Goal: Task Accomplishment & Management: Complete application form

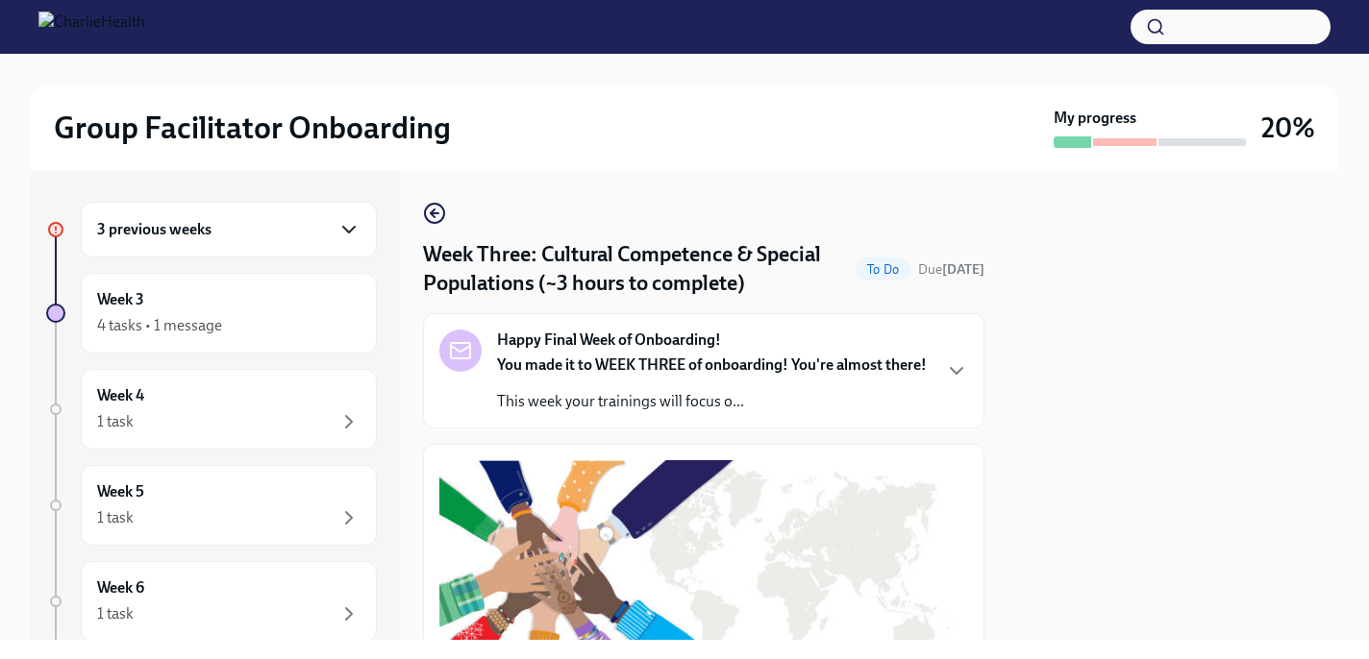
click at [346, 225] on icon "button" at bounding box center [348, 229] width 23 height 23
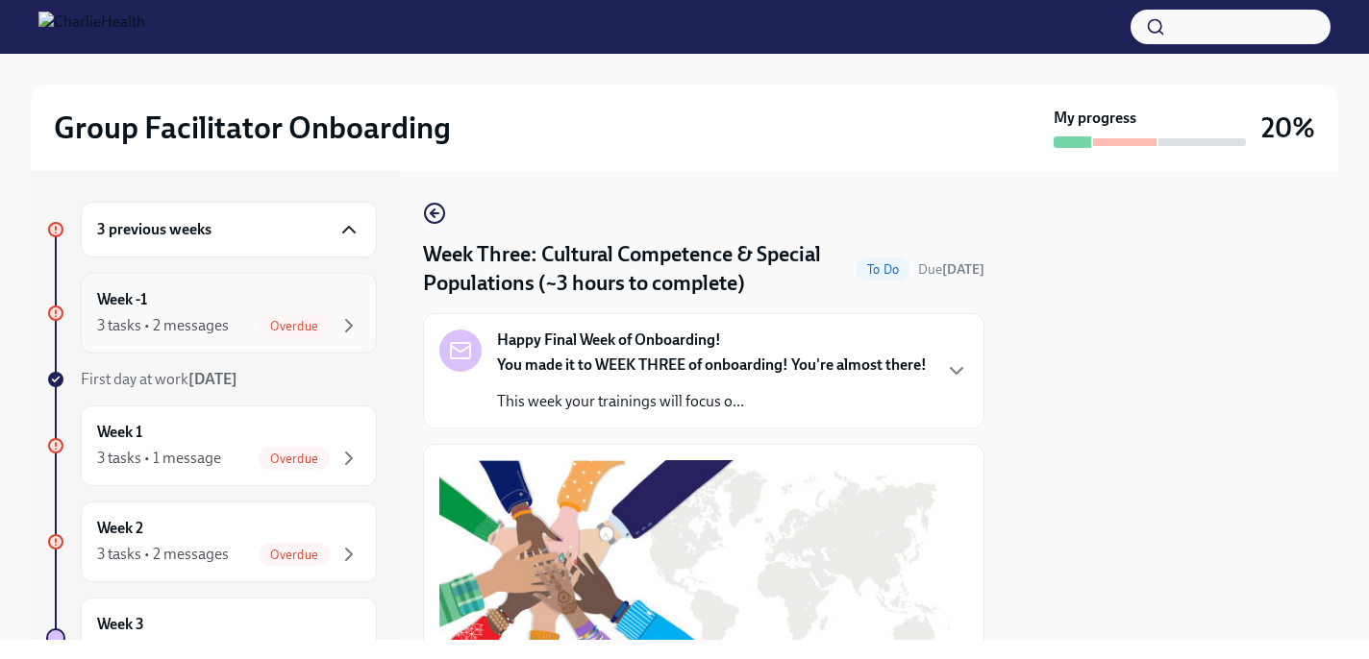
click at [294, 319] on span "Overdue" at bounding box center [294, 326] width 71 height 14
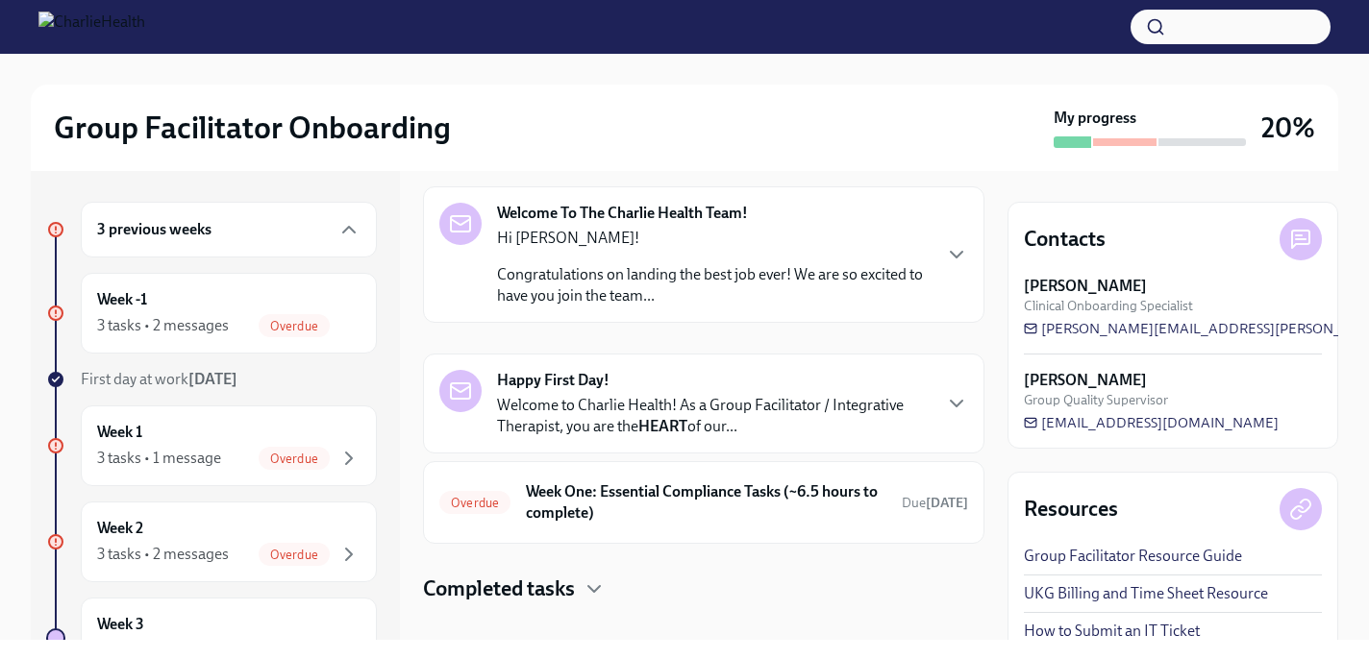
scroll to position [98, 0]
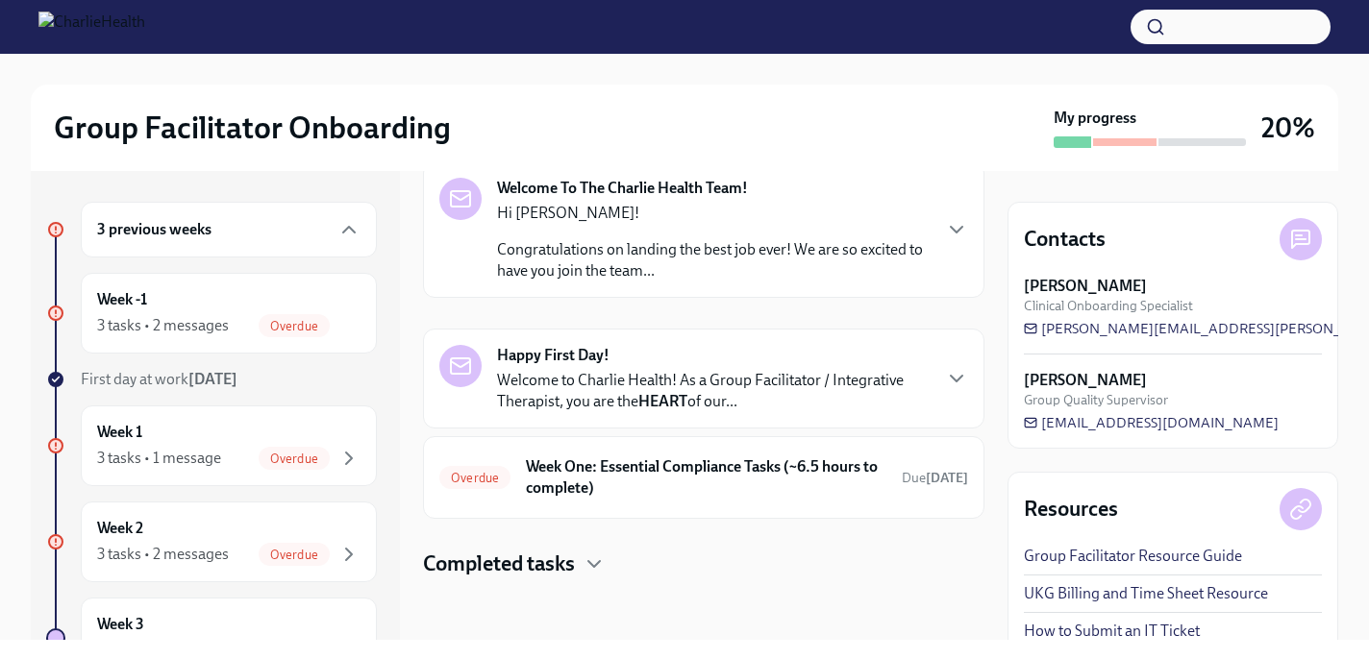
click at [544, 567] on h4 "Completed tasks" at bounding box center [499, 564] width 152 height 29
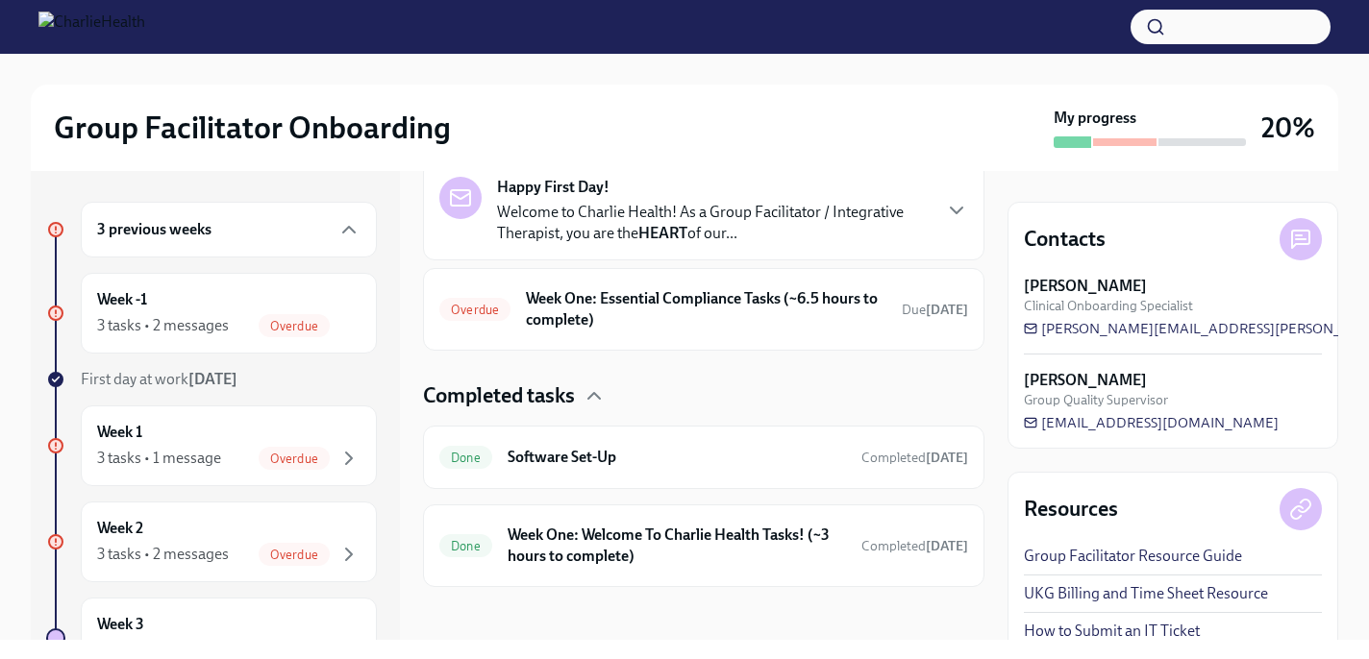
scroll to position [275, 0]
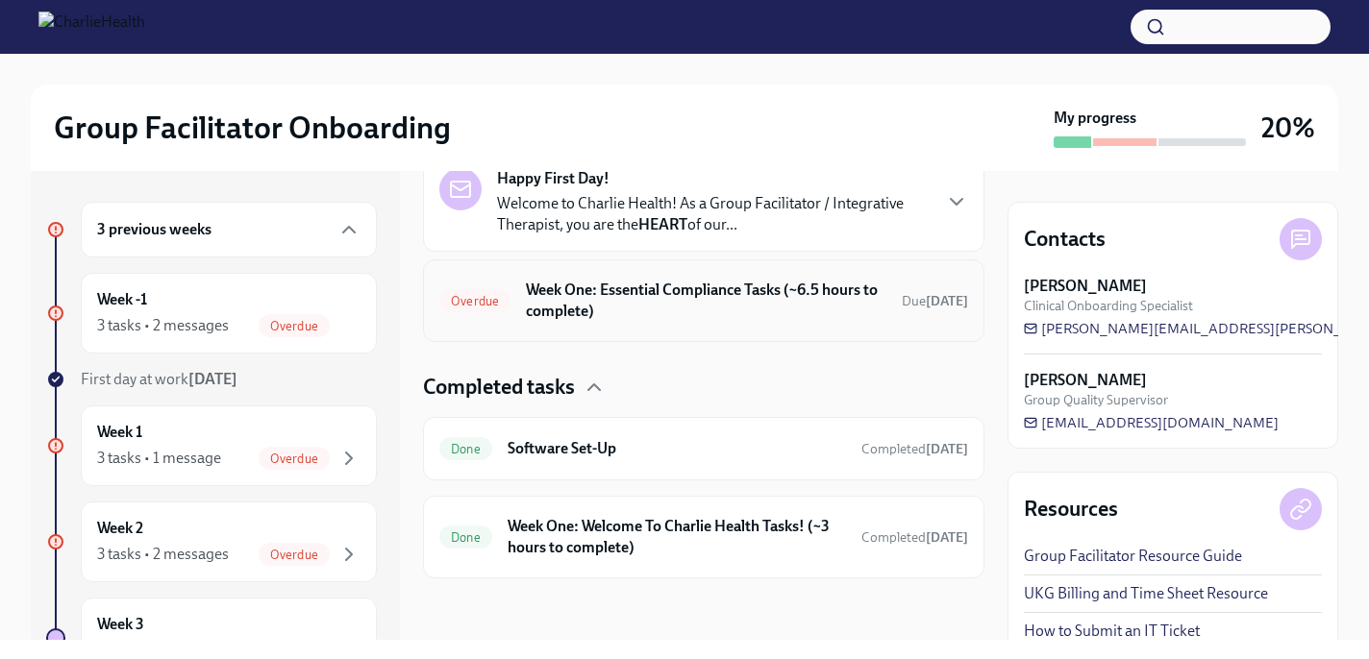
click at [607, 300] on h6 "Week One: Essential Compliance Tasks (~6.5 hours to complete)" at bounding box center [706, 301] width 360 height 42
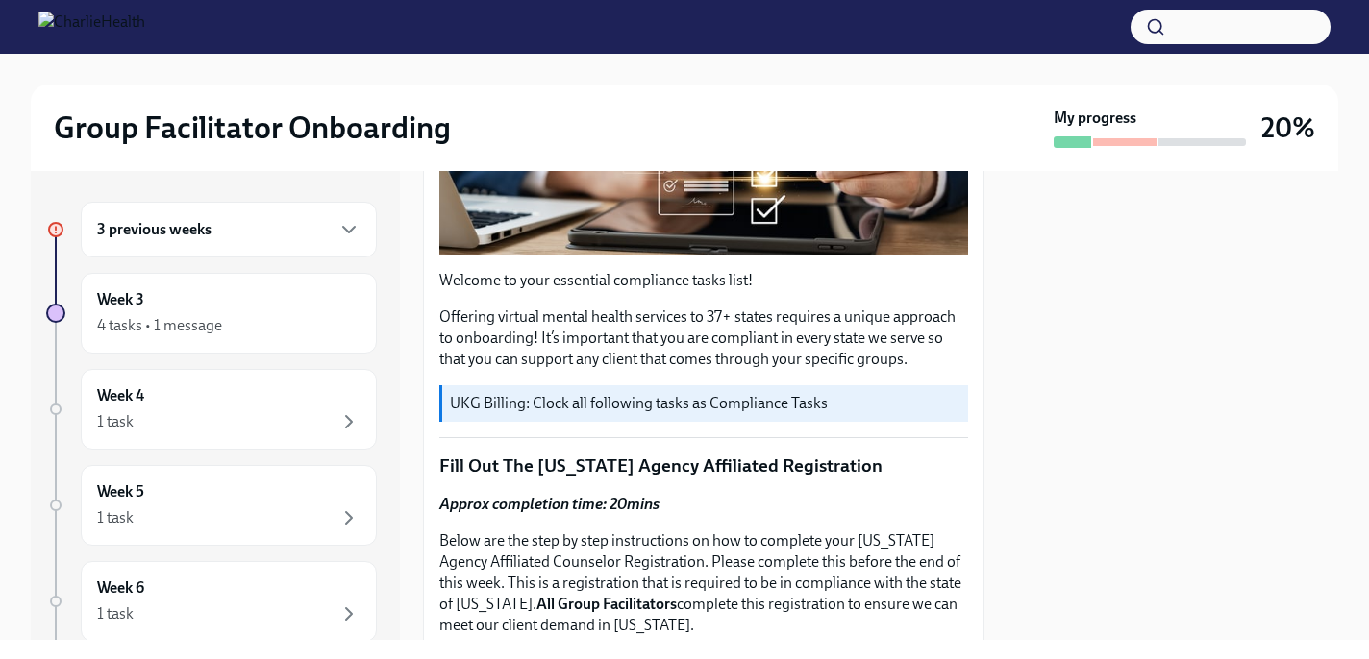
scroll to position [460, 0]
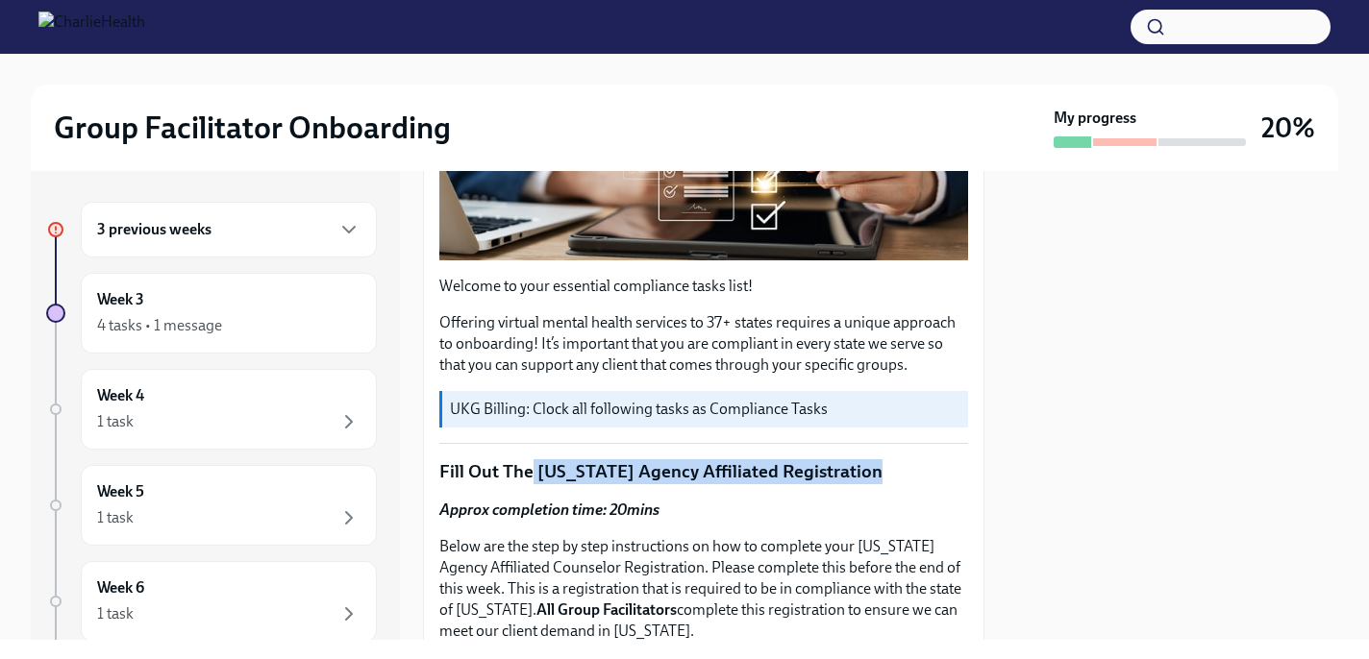
drag, startPoint x: 531, startPoint y: 466, endPoint x: 875, endPoint y: 474, distance: 343.2
click at [875, 474] on p "Fill Out The [US_STATE] Agency Affiliated Registration" at bounding box center [703, 471] width 529 height 25
copy p "[US_STATE] Agency Affiliated Registration"
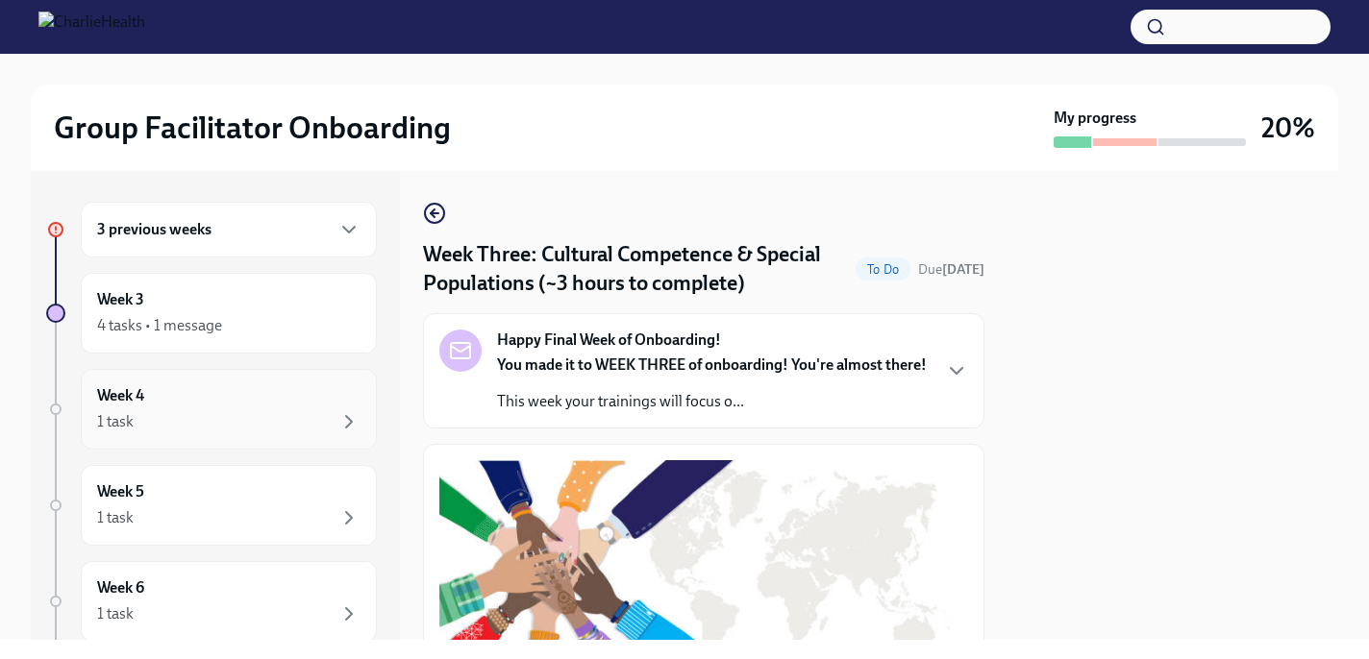
click at [137, 401] on h6 "Week 4" at bounding box center [120, 395] width 47 height 21
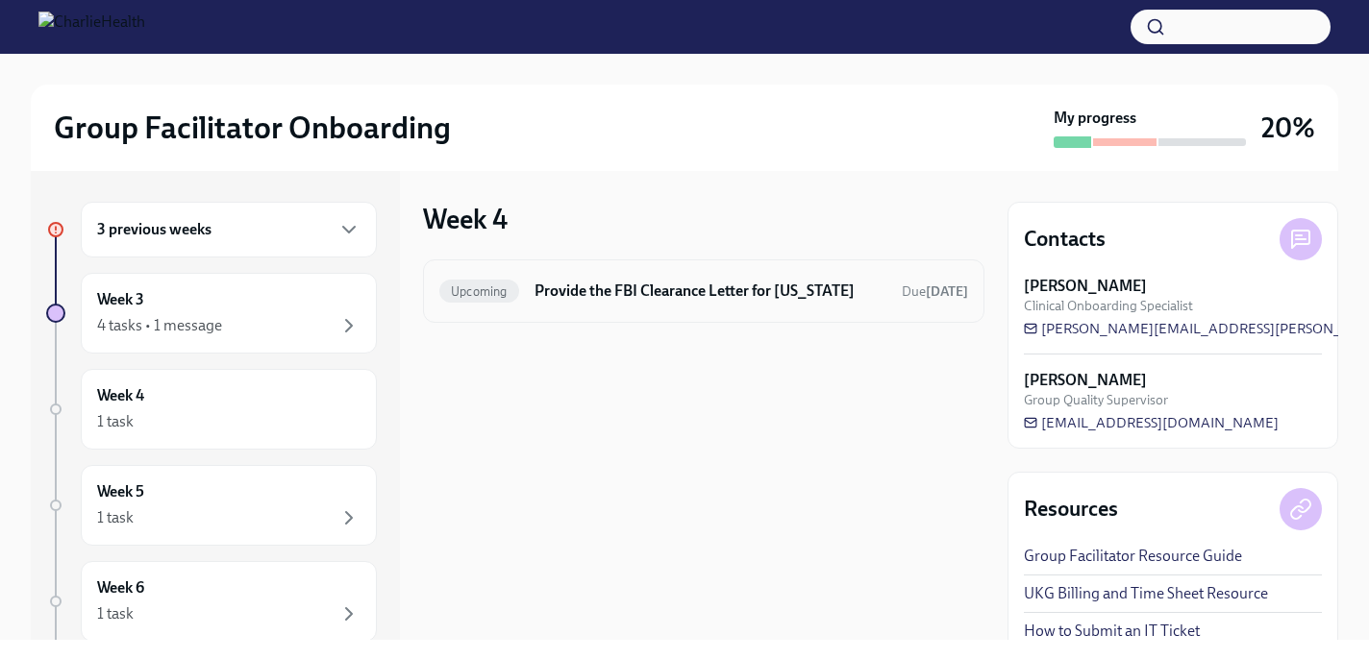
click at [670, 283] on h6 "Provide the FBI Clearance Letter for [US_STATE]" at bounding box center [710, 291] width 352 height 21
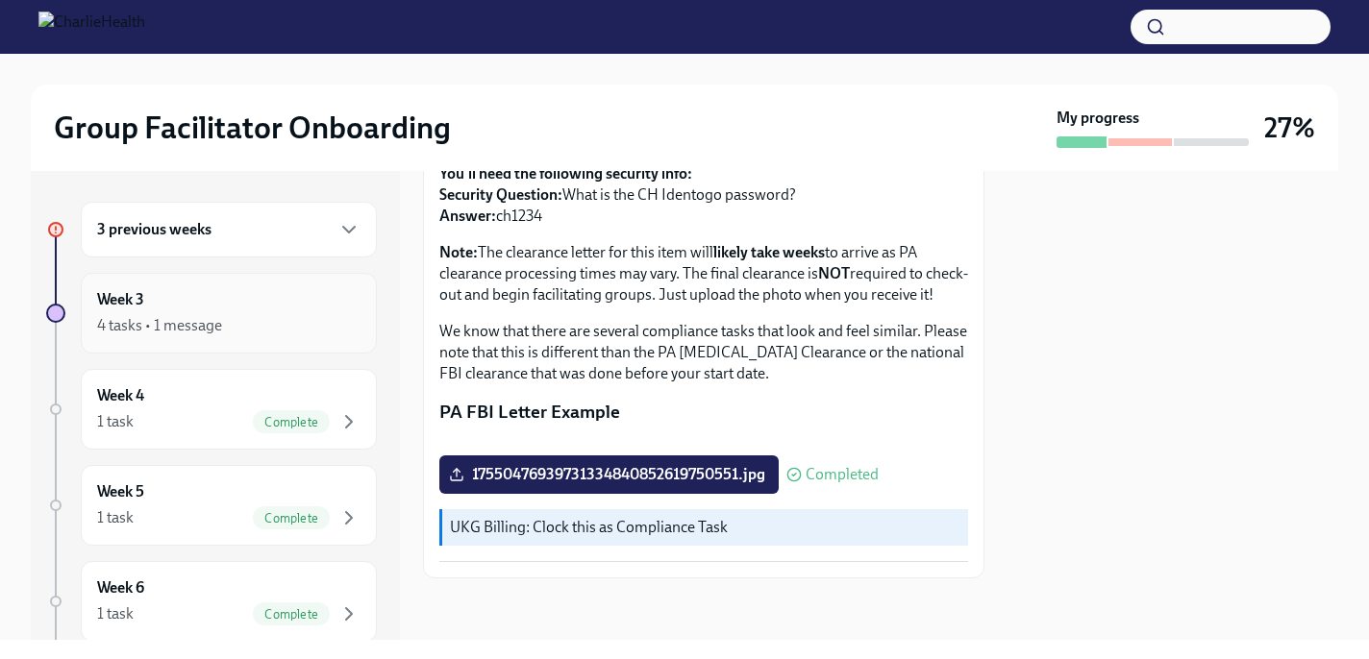
click at [252, 331] on div "4 tasks • 1 message" at bounding box center [228, 325] width 263 height 23
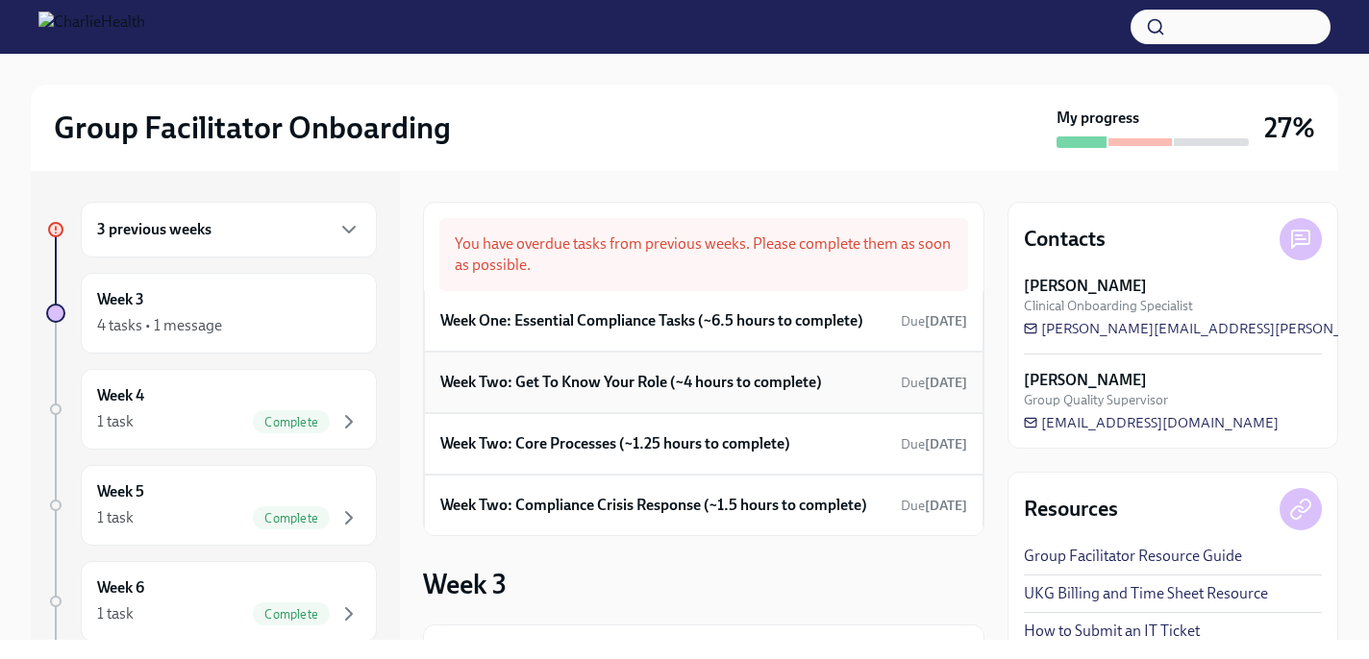
click at [592, 388] on h6 "Week Two: Get To Know Your Role (~4 hours to complete)" at bounding box center [631, 382] width 382 height 21
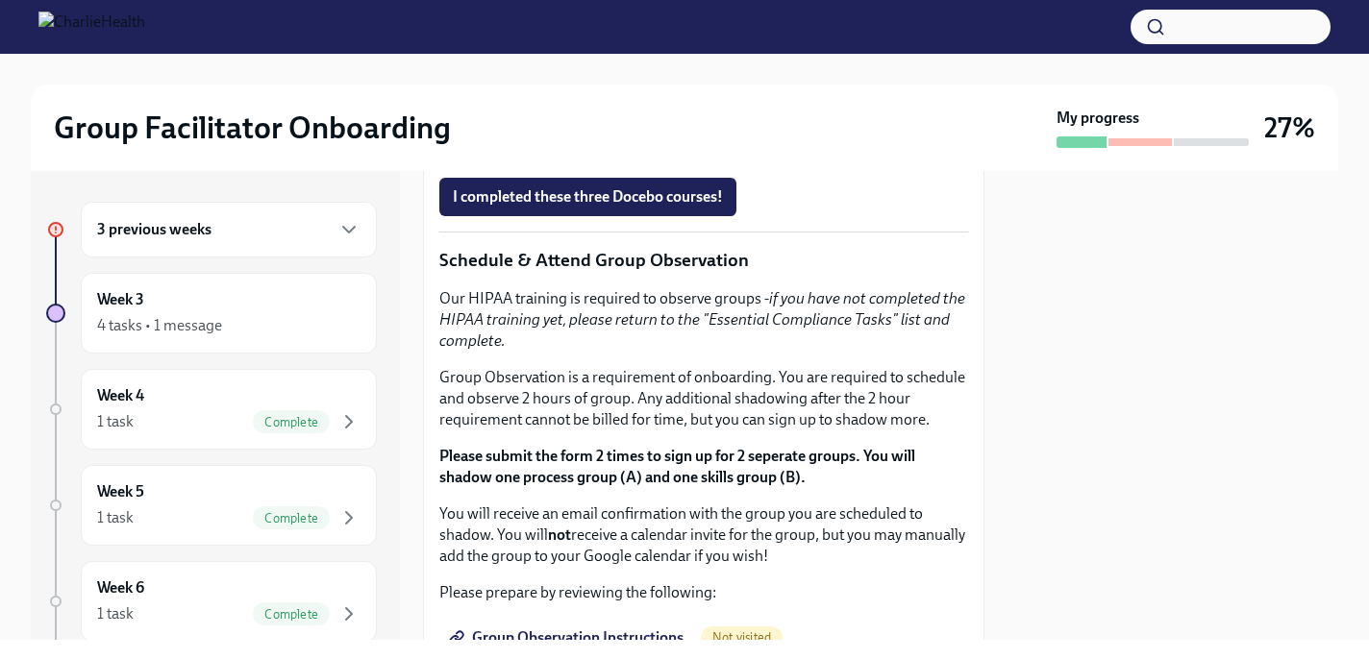
scroll to position [966, 0]
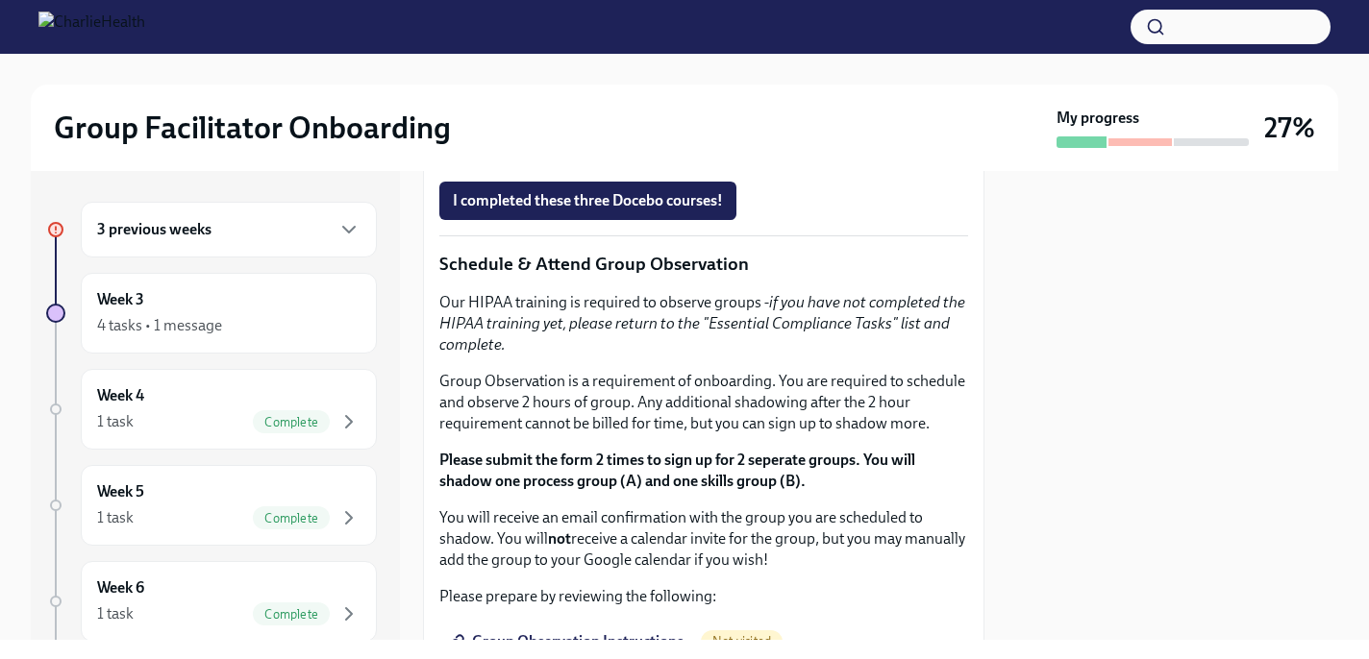
drag, startPoint x: 483, startPoint y: 434, endPoint x: 605, endPoint y: 473, distance: 128.0
click at [600, 93] on ul "How To Be A Successful Group Facilitator IOP Overview, Curriculum & Roles Skill…" at bounding box center [703, 61] width 529 height 63
click at [625, 93] on li "Skills For Facilitators" at bounding box center [723, 82] width 490 height 21
drag, startPoint x: 475, startPoint y: 433, endPoint x: 619, endPoint y: 477, distance: 150.5
click at [619, 93] on ul "How To Be A Successful Group Facilitator IOP Overview, Curriculum & Roles Skill…" at bounding box center [703, 61] width 529 height 63
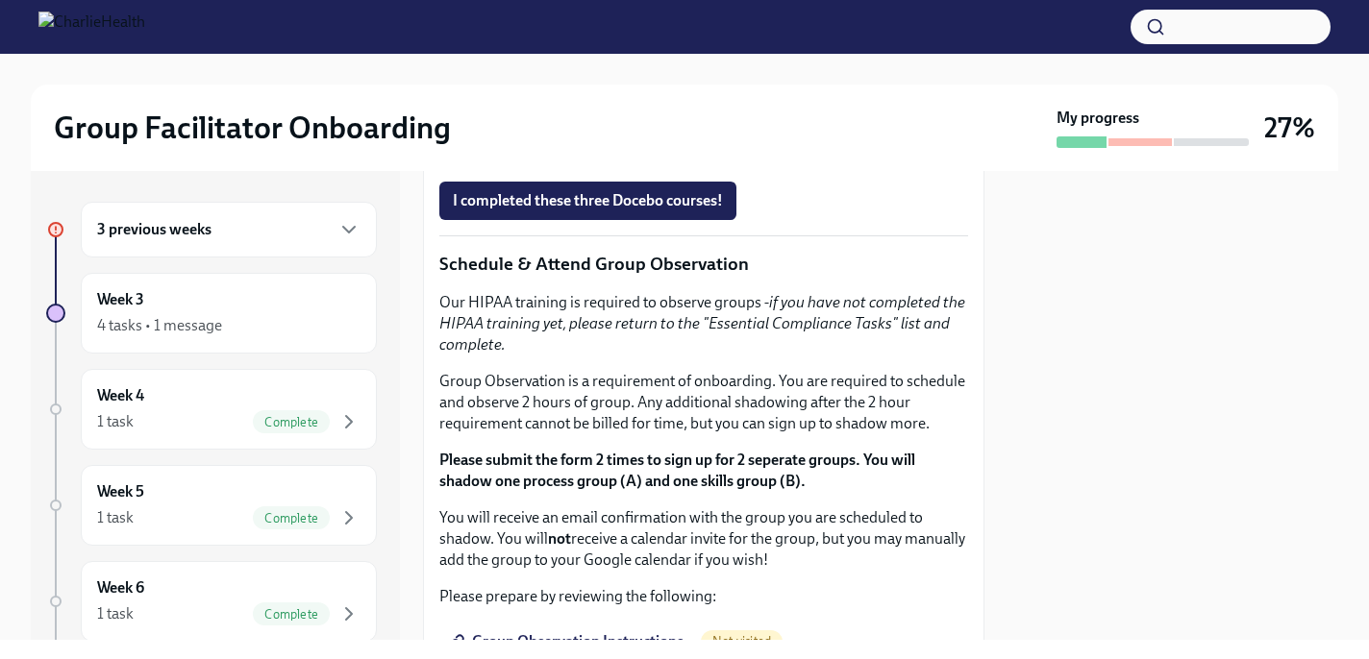
copy ul "How To Be A Successful Group Facilitator IOP Overview, Curriculum & Roles Skill…"
click at [557, 210] on span "I completed these three Docebo courses!" at bounding box center [588, 200] width 270 height 19
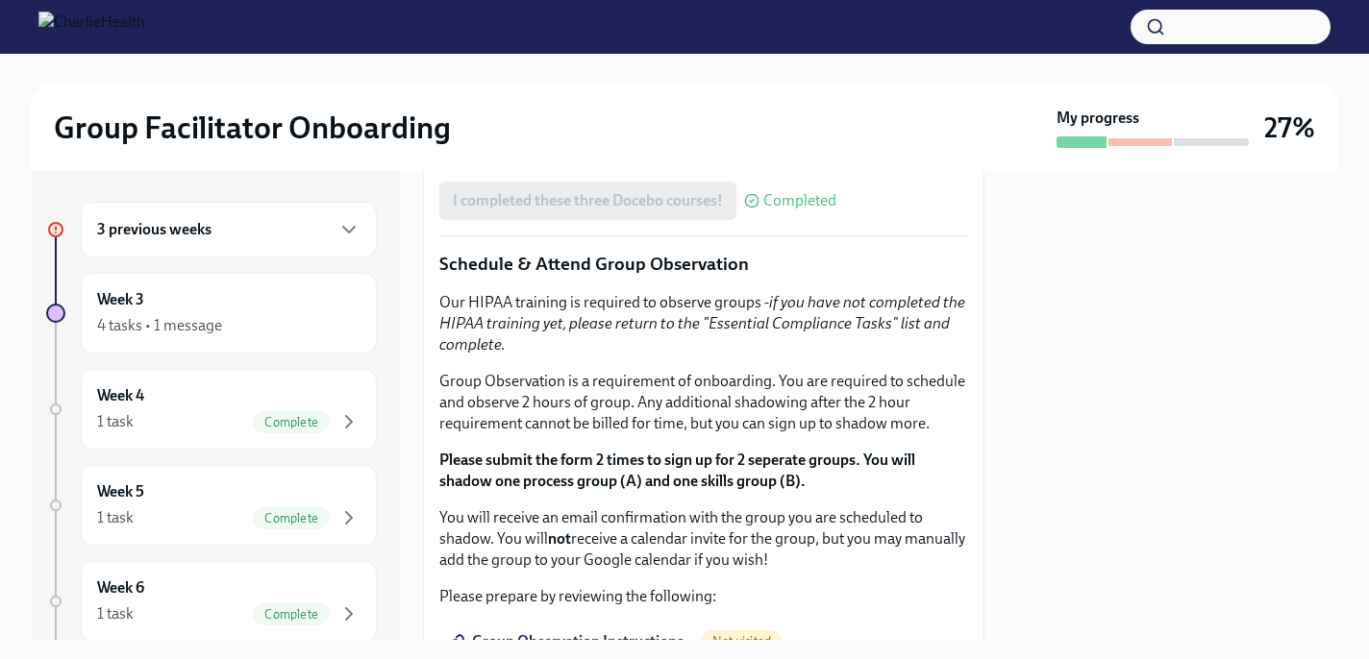
click at [557, 220] on div "I completed these three Docebo courses! Completed" at bounding box center [637, 201] width 397 height 38
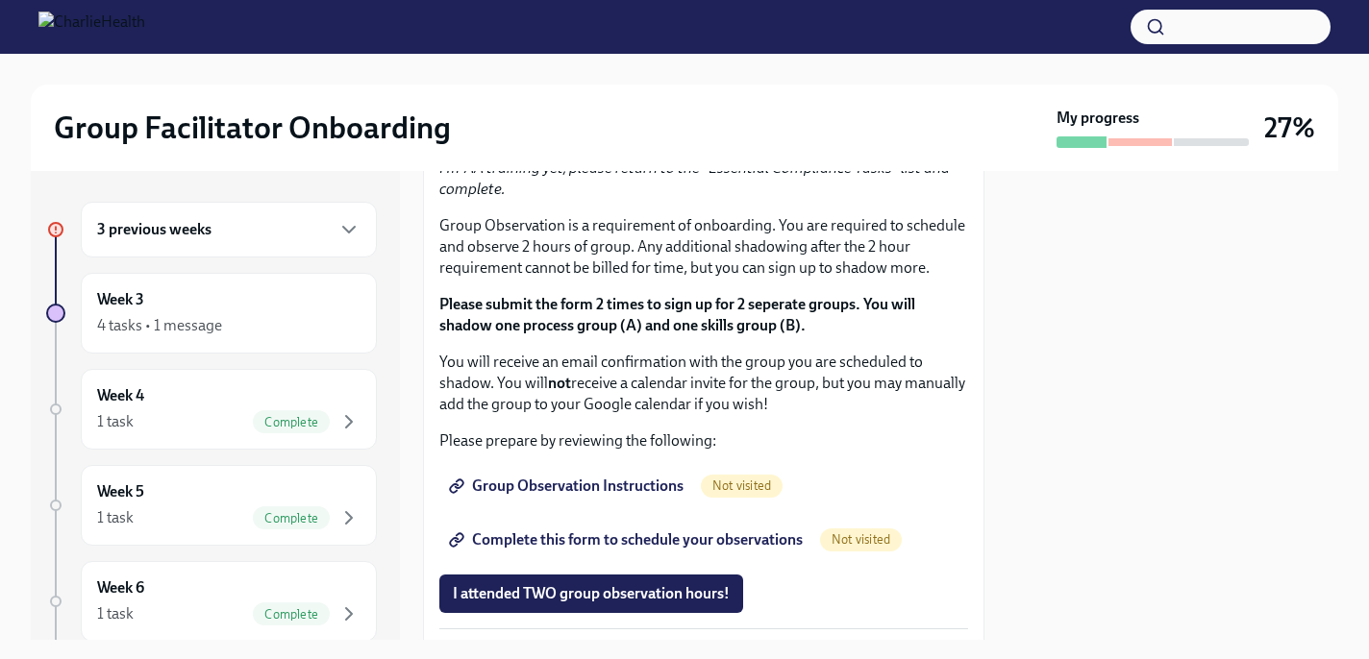
scroll to position [1058, 0]
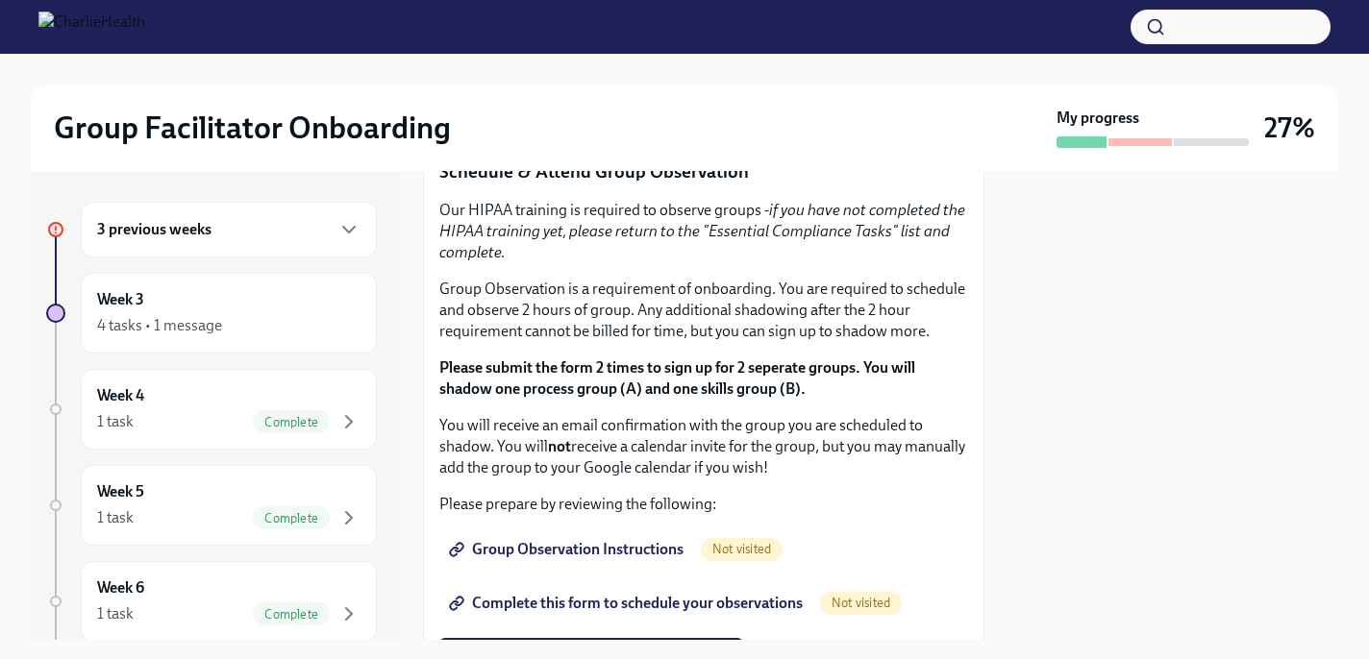
click at [555, 36] on strong "Click here to access your Docebo!" at bounding box center [568, 26] width 220 height 18
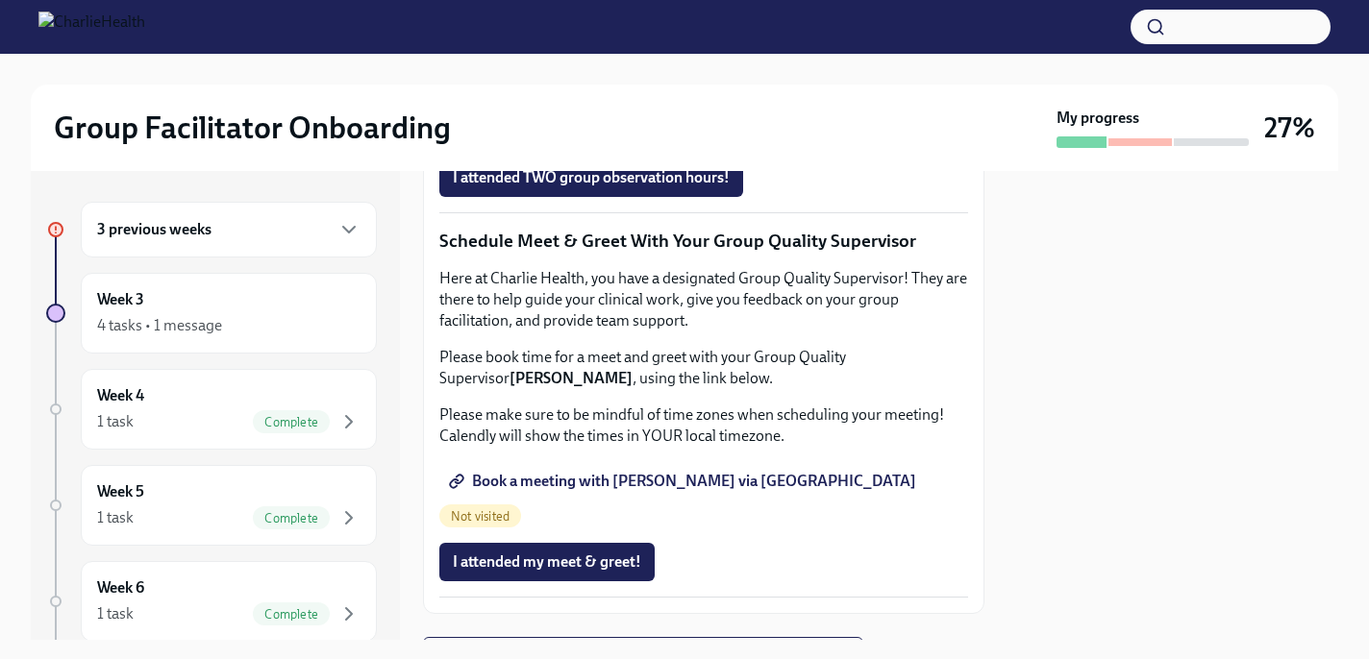
scroll to position [1550, 0]
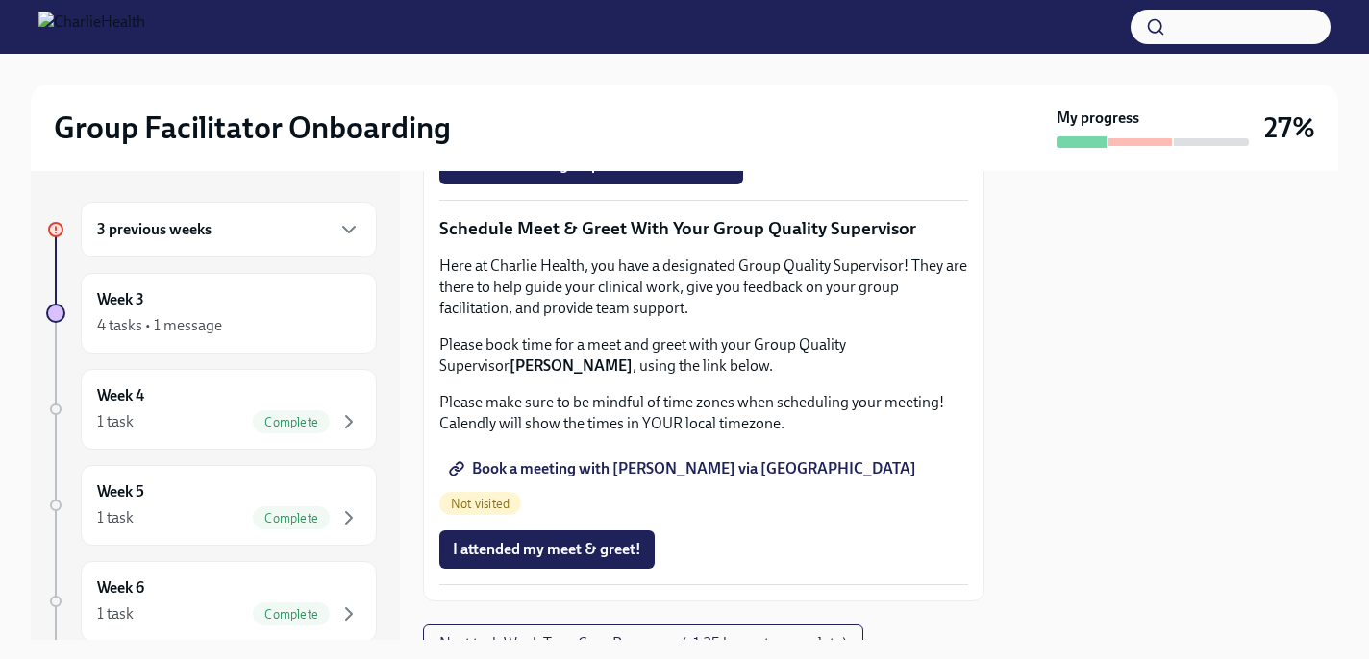
click at [564, 67] on span "Group Observation Instructions" at bounding box center [568, 57] width 231 height 19
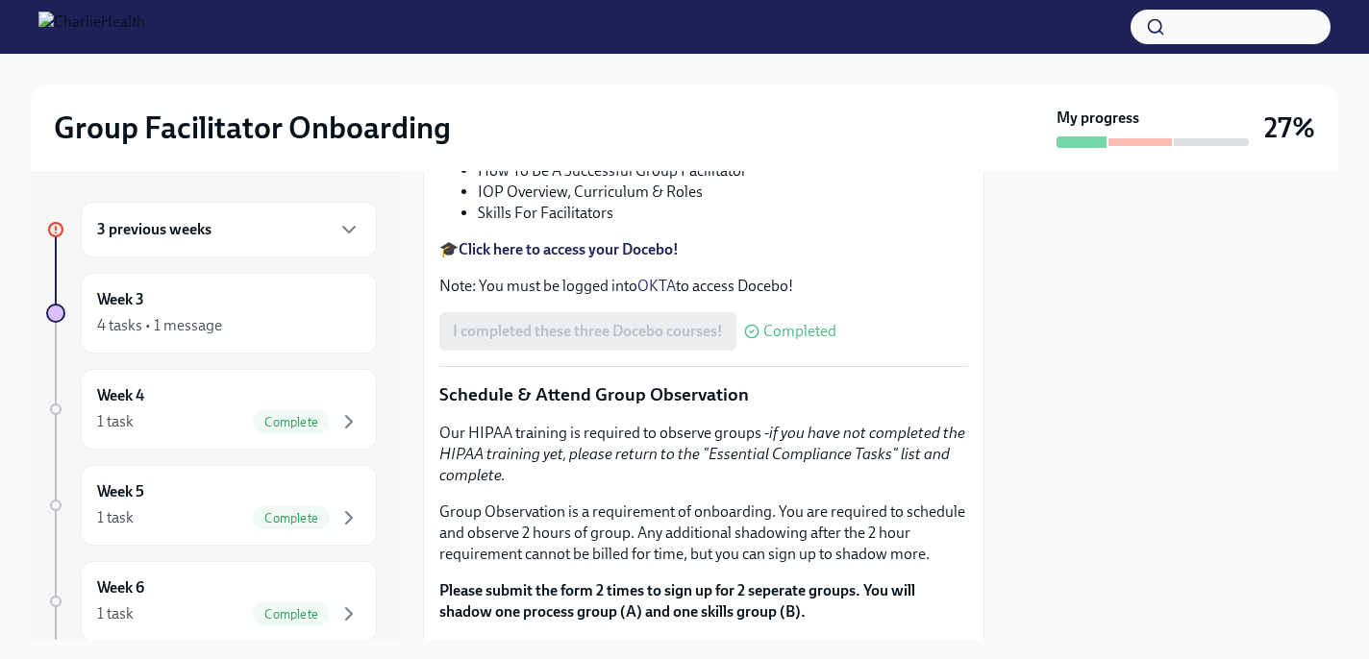
scroll to position [806, 0]
